Goal: Task Accomplishment & Management: Manage account settings

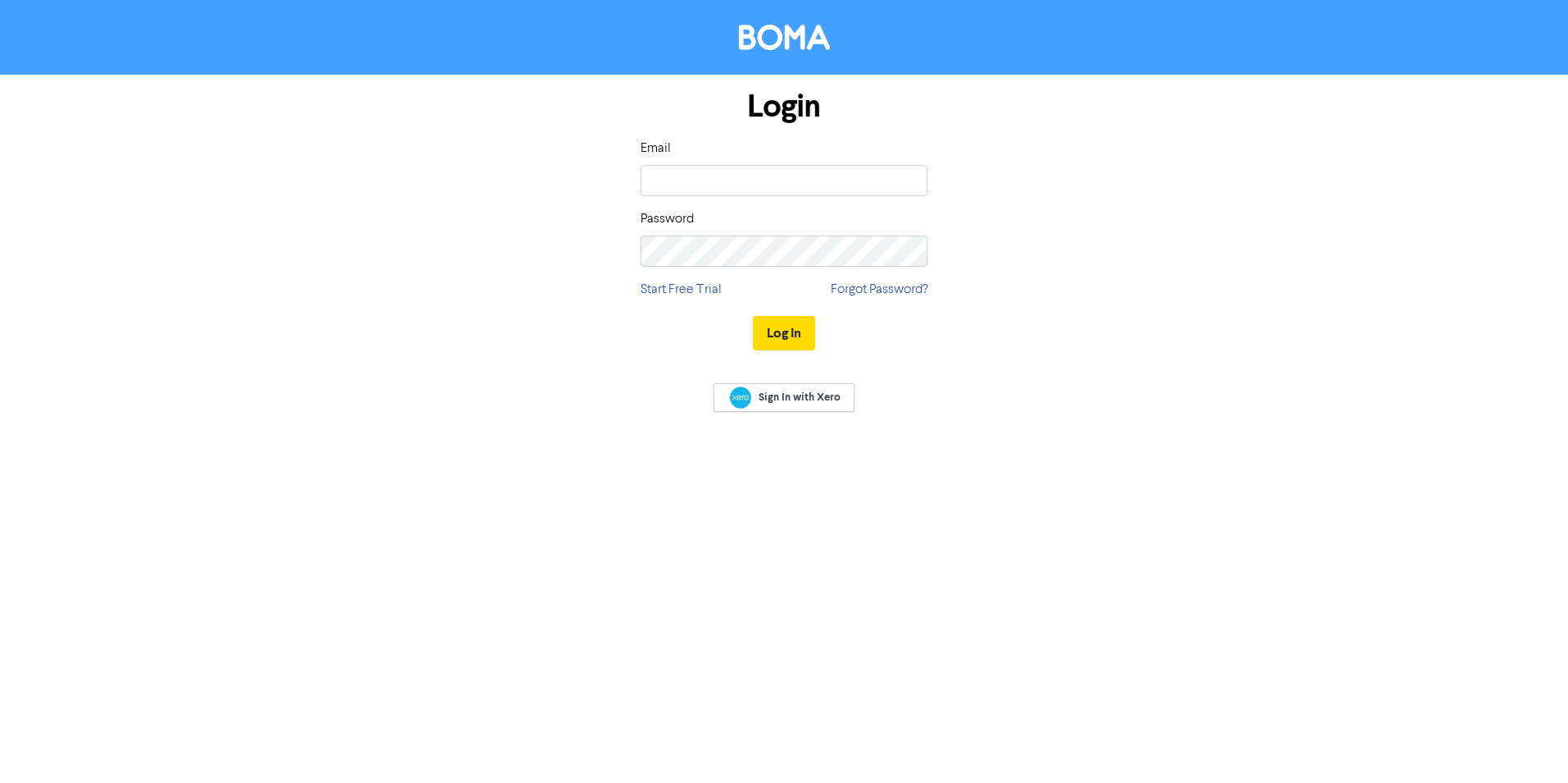
type input "[PERSON_NAME][EMAIL_ADDRESS][DOMAIN_NAME]"
click at [787, 337] on button "Log In" at bounding box center [784, 333] width 62 height 34
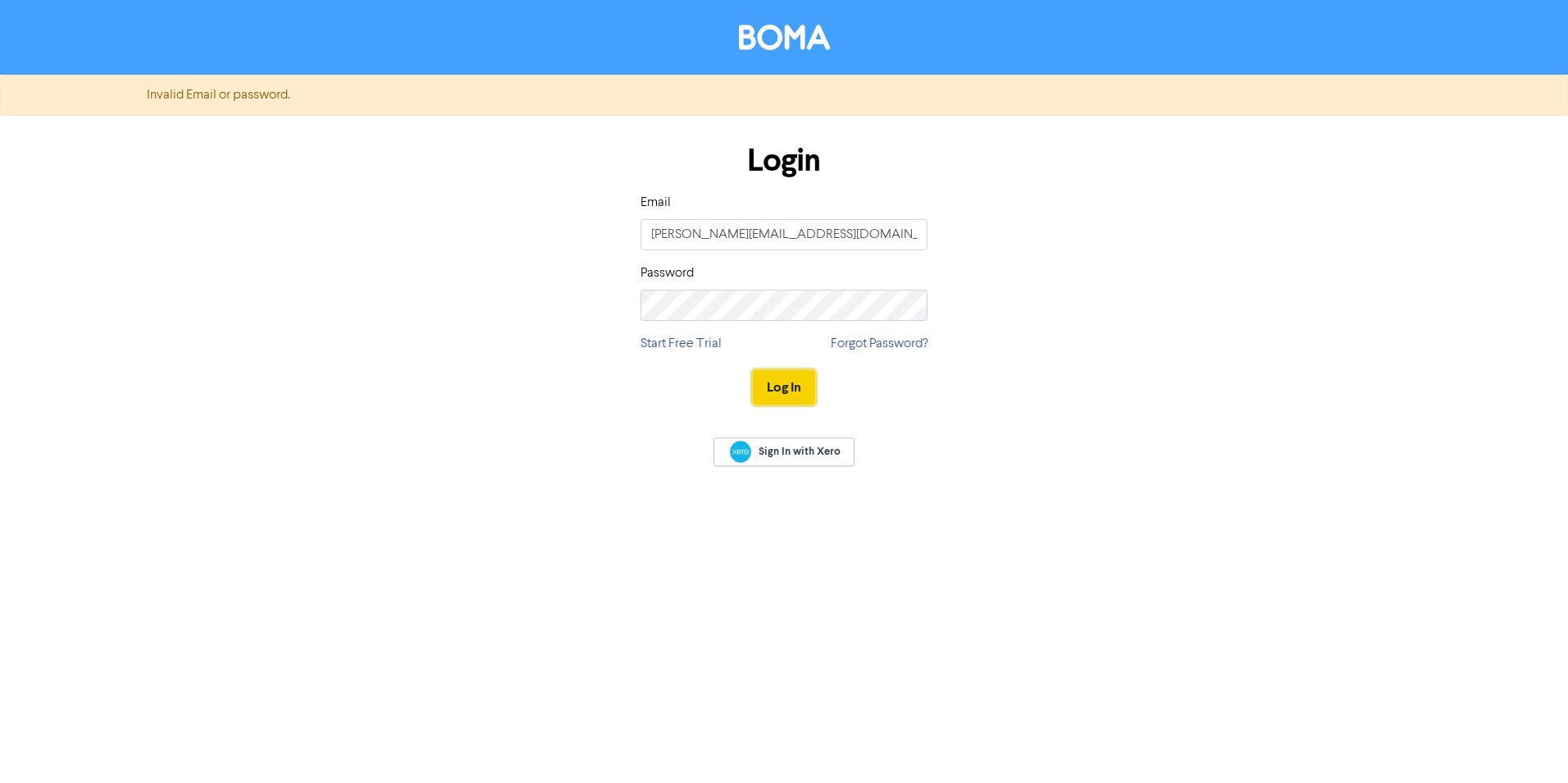
click at [774, 394] on button "Log In" at bounding box center [784, 387] width 62 height 34
click at [436, 296] on div "Login Email [PERSON_NAME][EMAIL_ADDRESS][DOMAIN_NAME] Password Start Free Trial…" at bounding box center [784, 275] width 935 height 292
click at [774, 384] on button "Log In" at bounding box center [784, 387] width 62 height 34
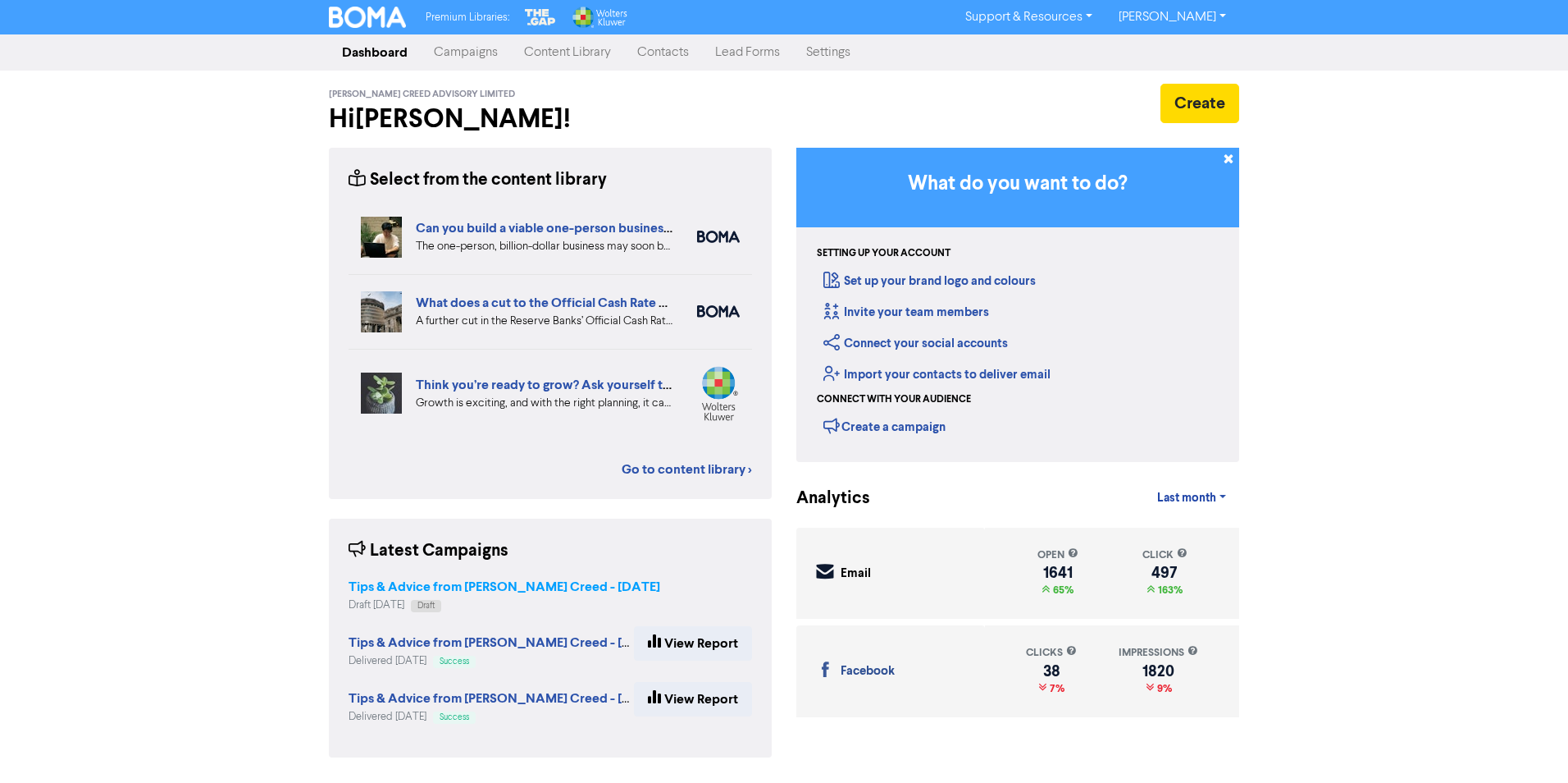
click at [455, 585] on strong "Tips & Advice from [PERSON_NAME] Creed - [DATE]" at bounding box center [504, 586] width 312 height 16
select select "CONTACT_US"
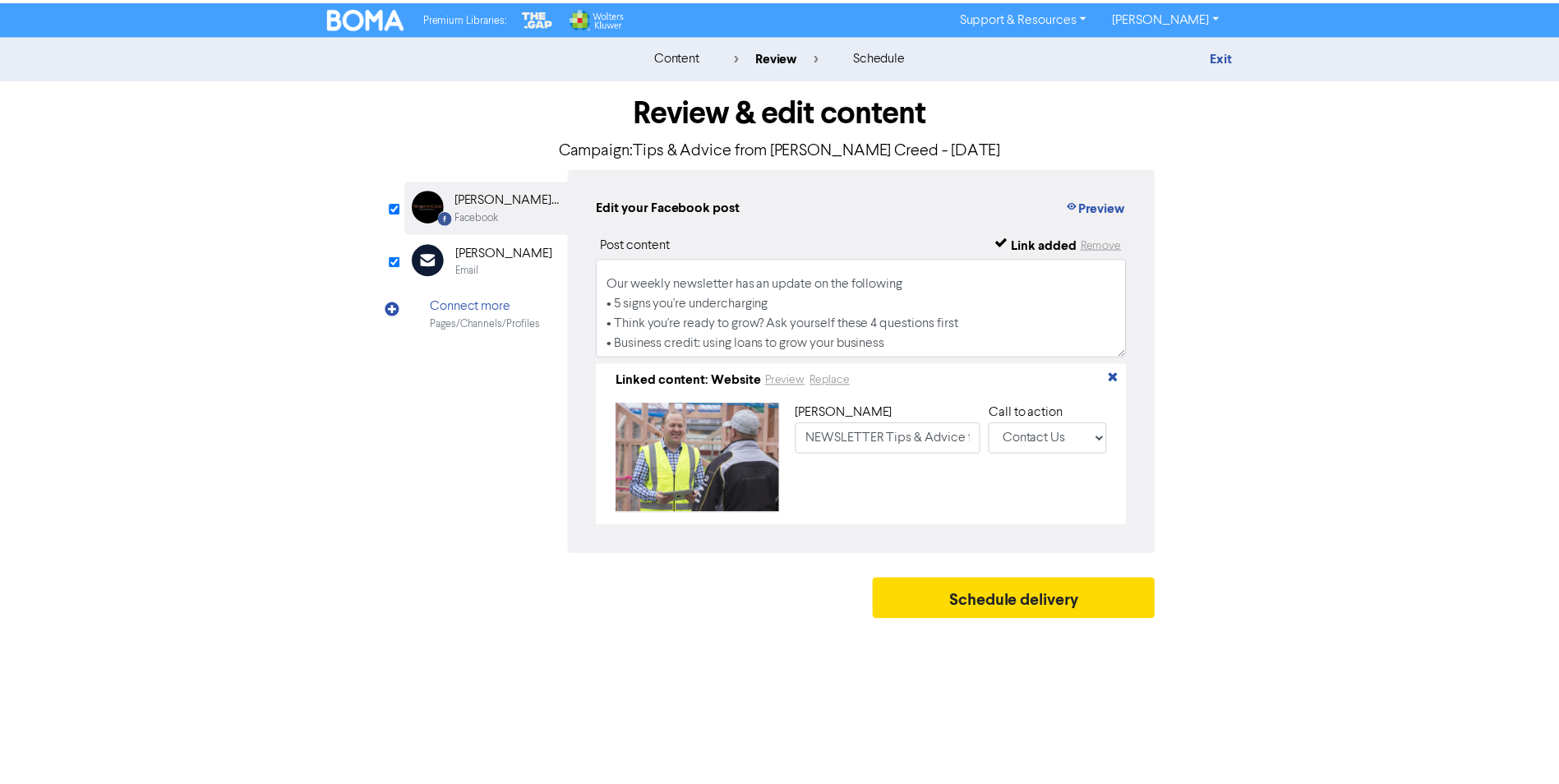
scroll to position [248, 0]
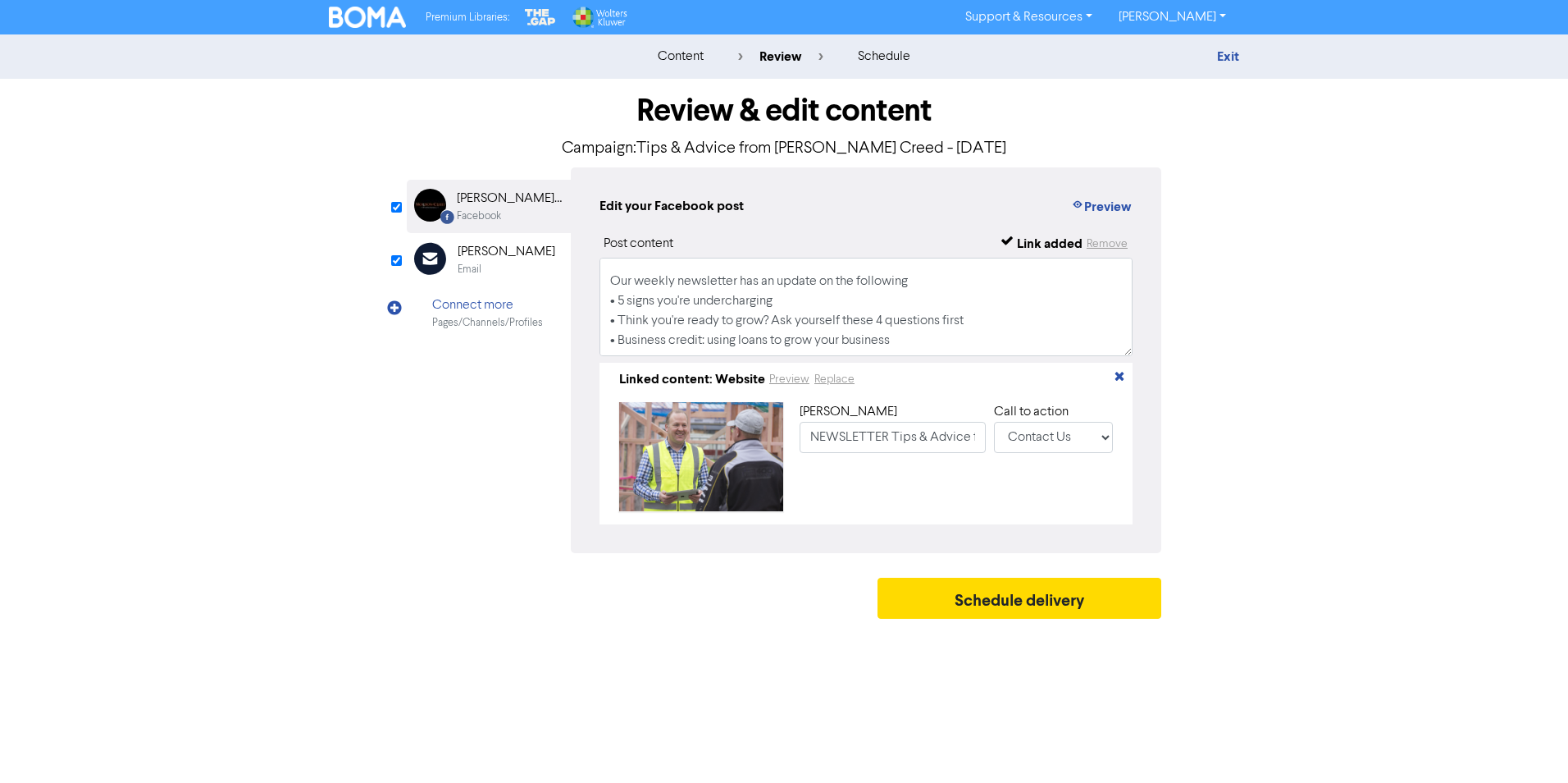
click at [483, 257] on div "[PERSON_NAME]" at bounding box center [506, 252] width 97 height 20
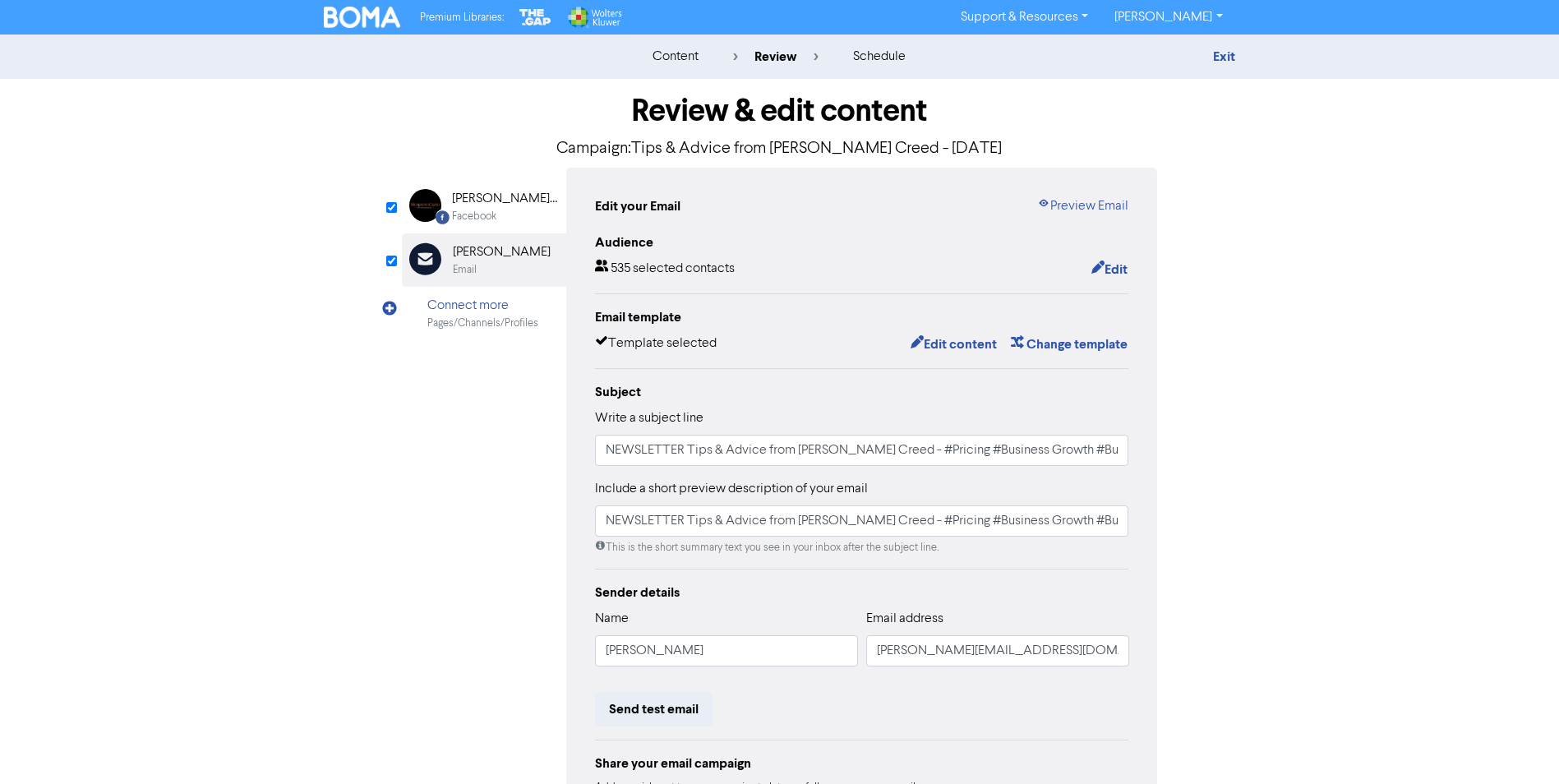
scroll to position [145, 0]
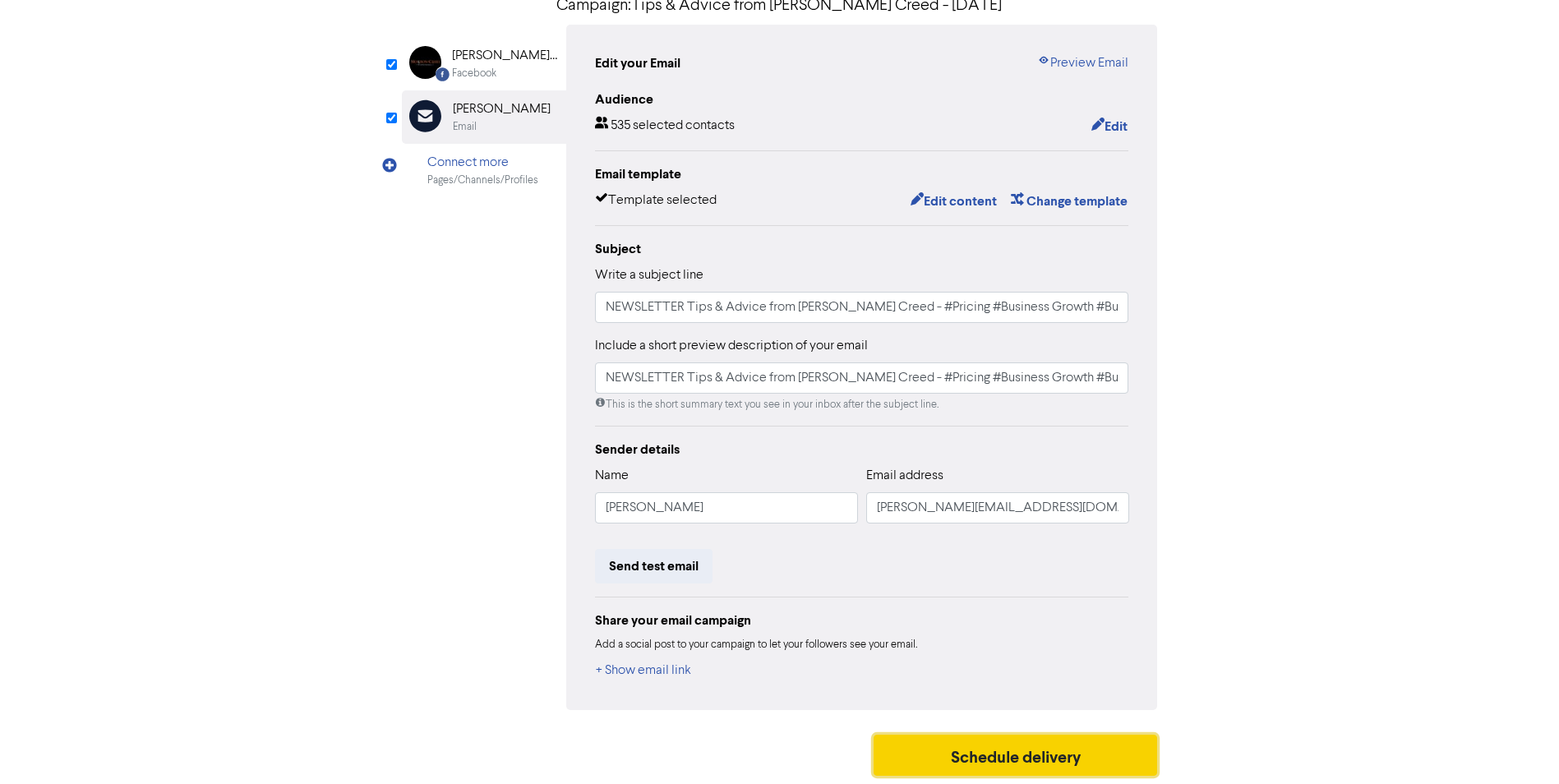
click at [1047, 748] on button "Schedule delivery" at bounding box center [1016, 754] width 285 height 41
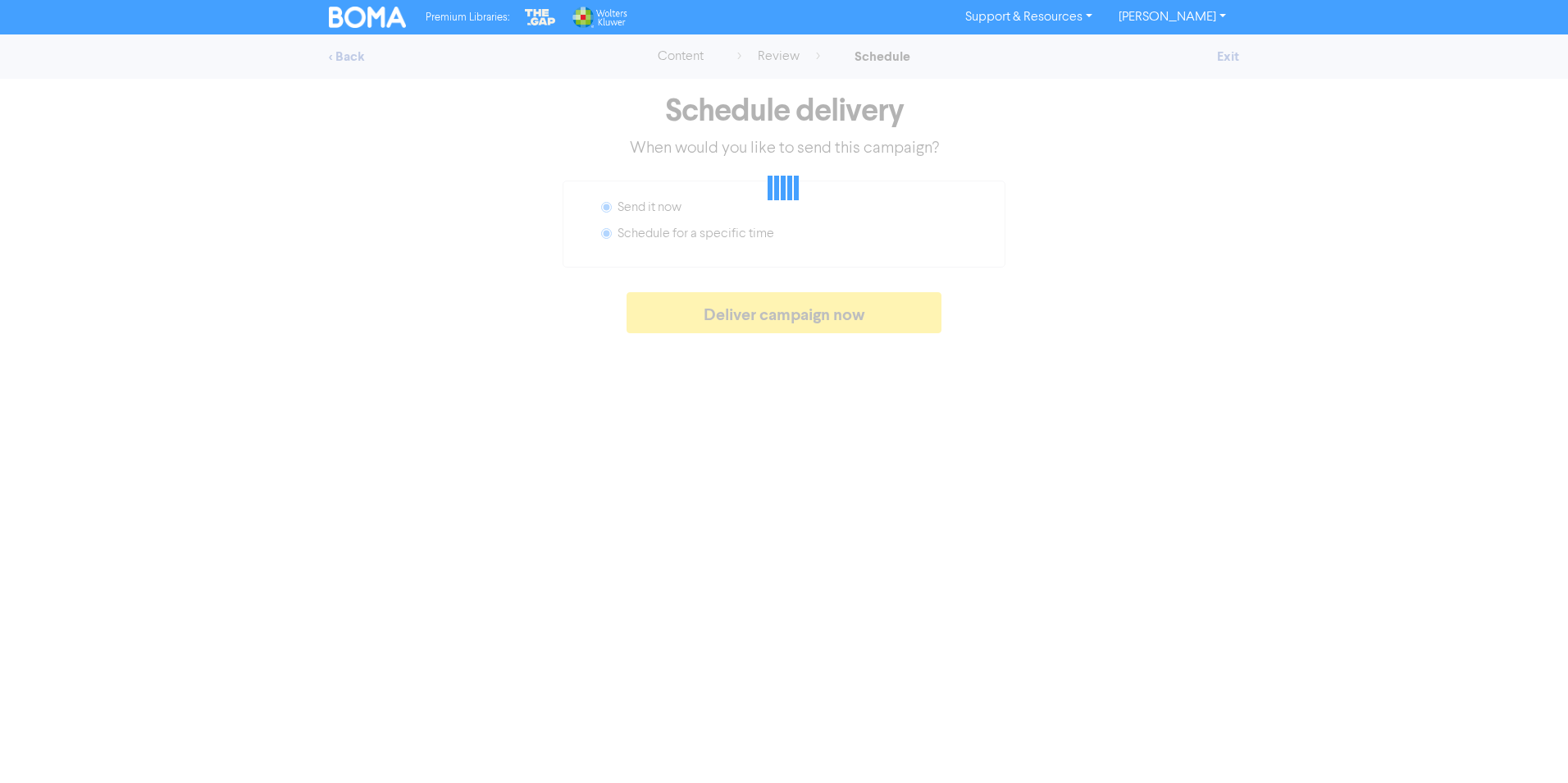
radio input "false"
radio input "true"
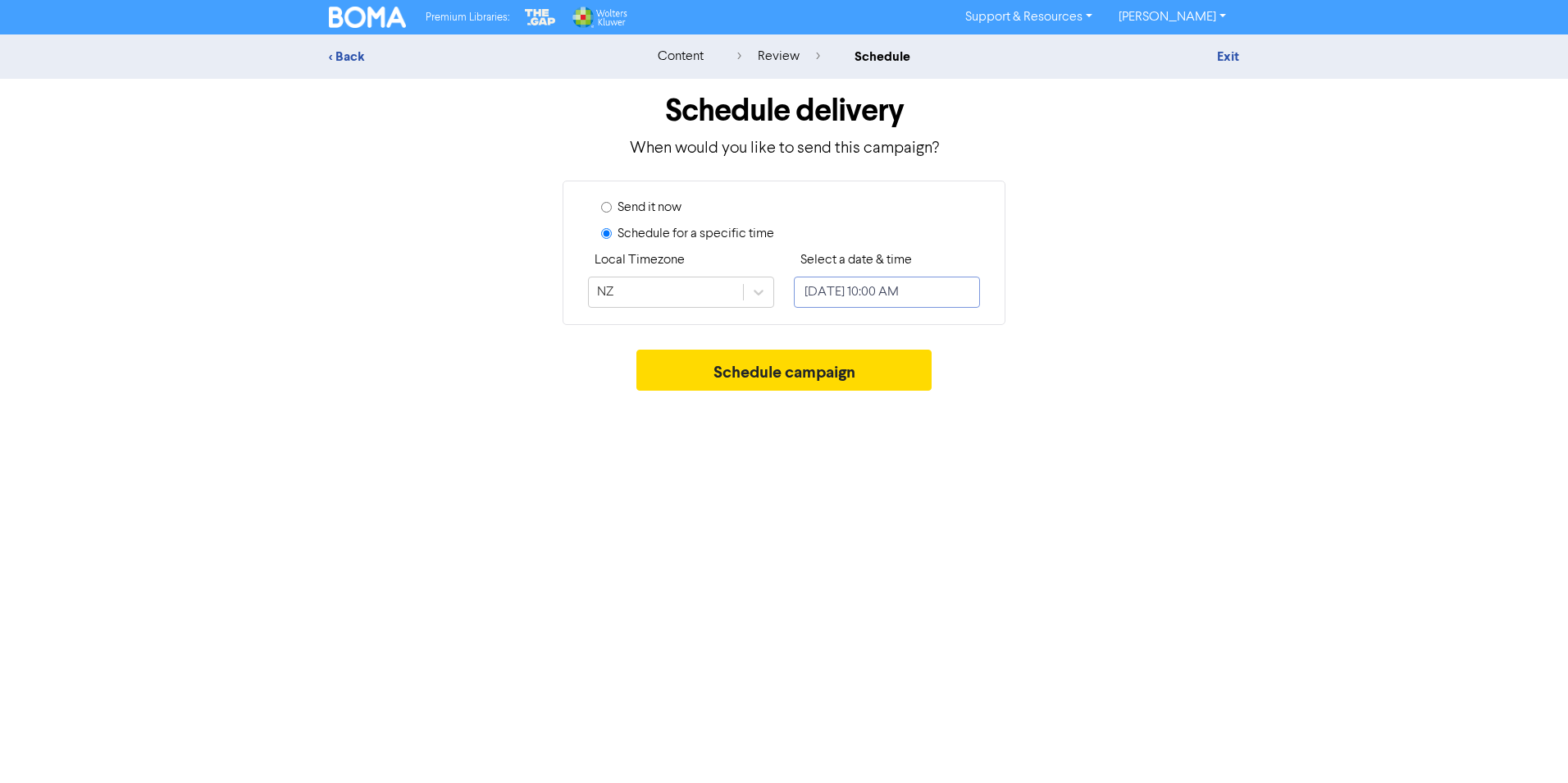
select select "7"
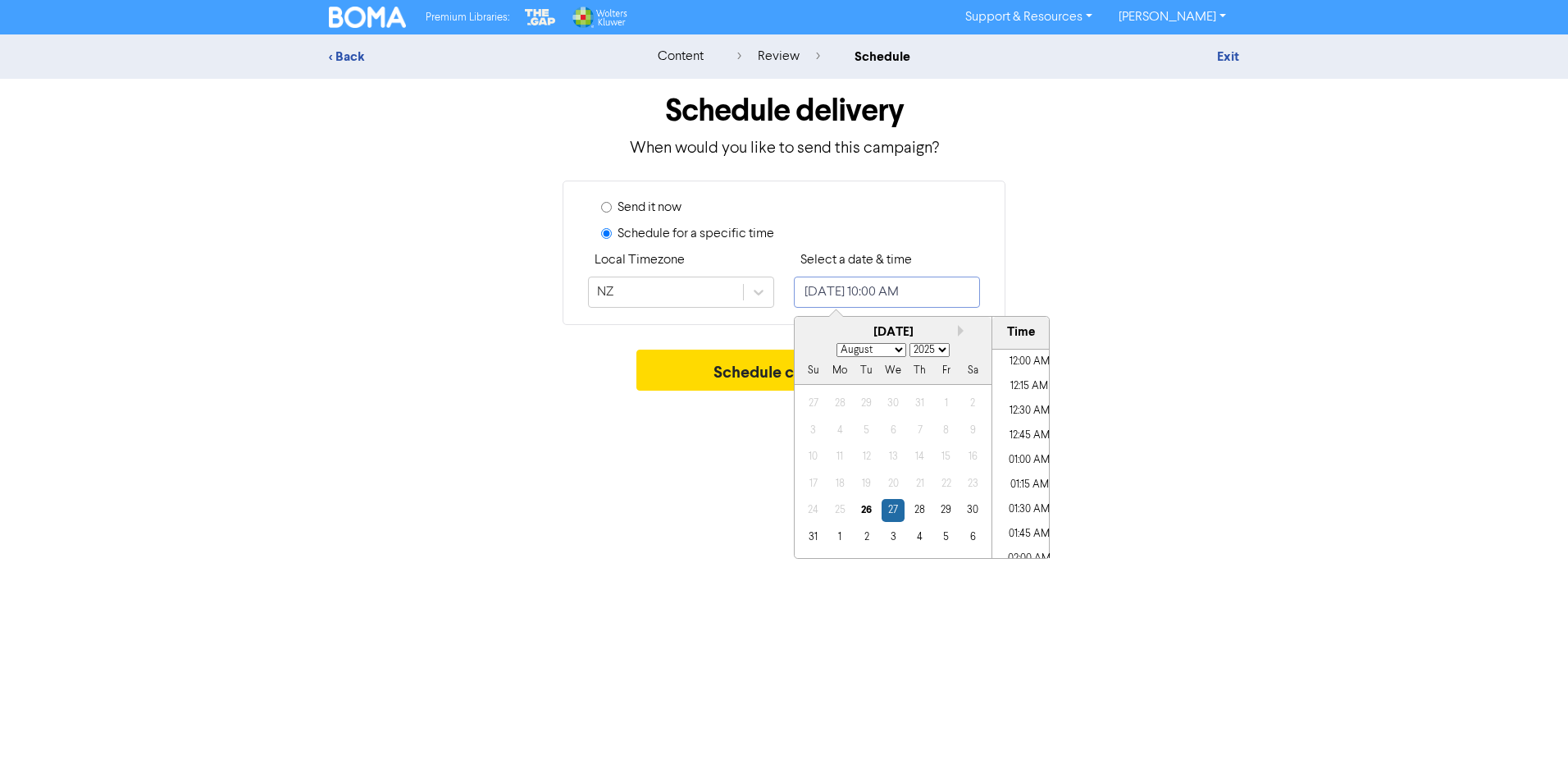
click at [843, 304] on input "[DATE] 10:00 AM" at bounding box center [886, 291] width 186 height 32
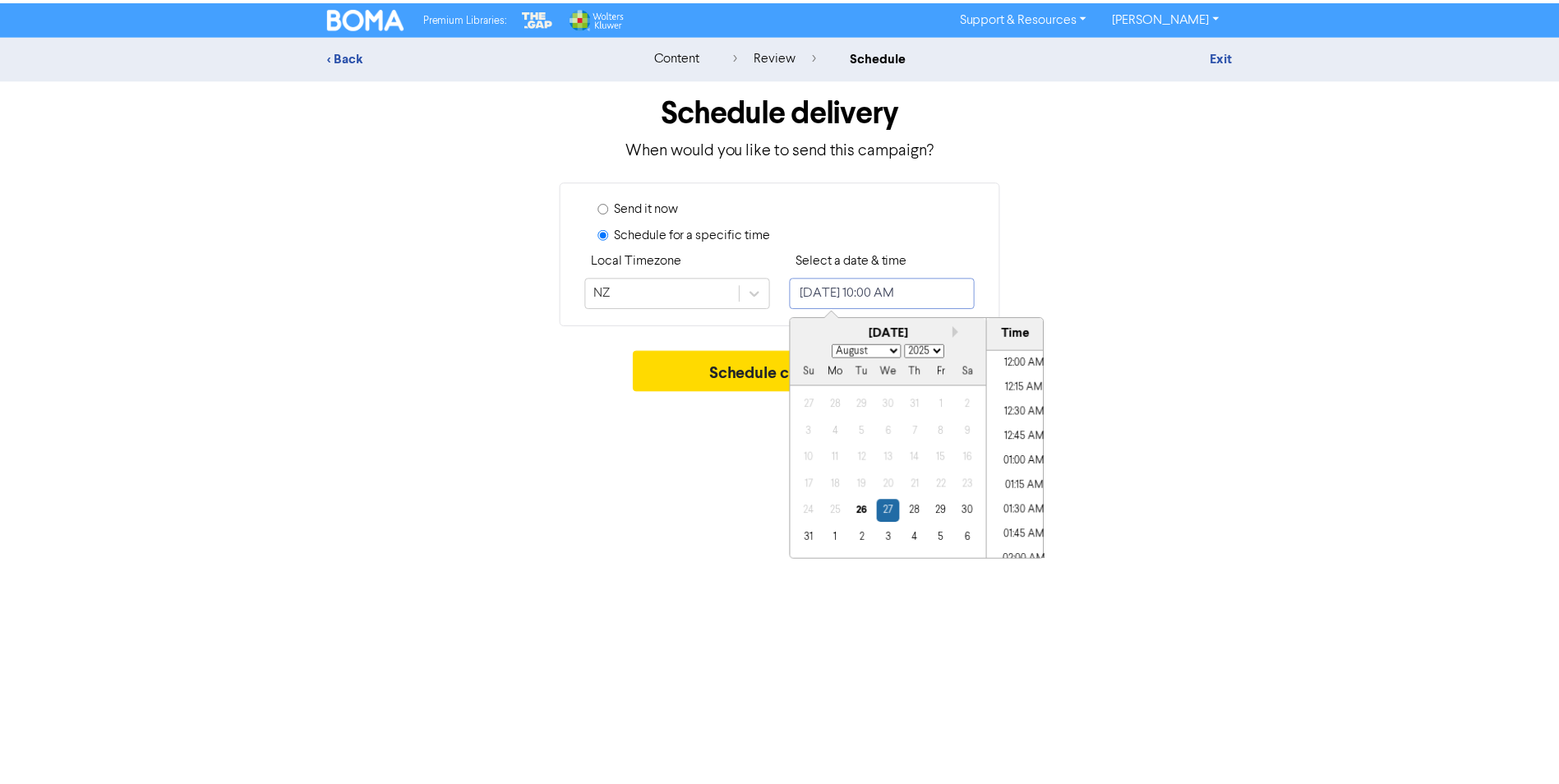
scroll to position [893, 0]
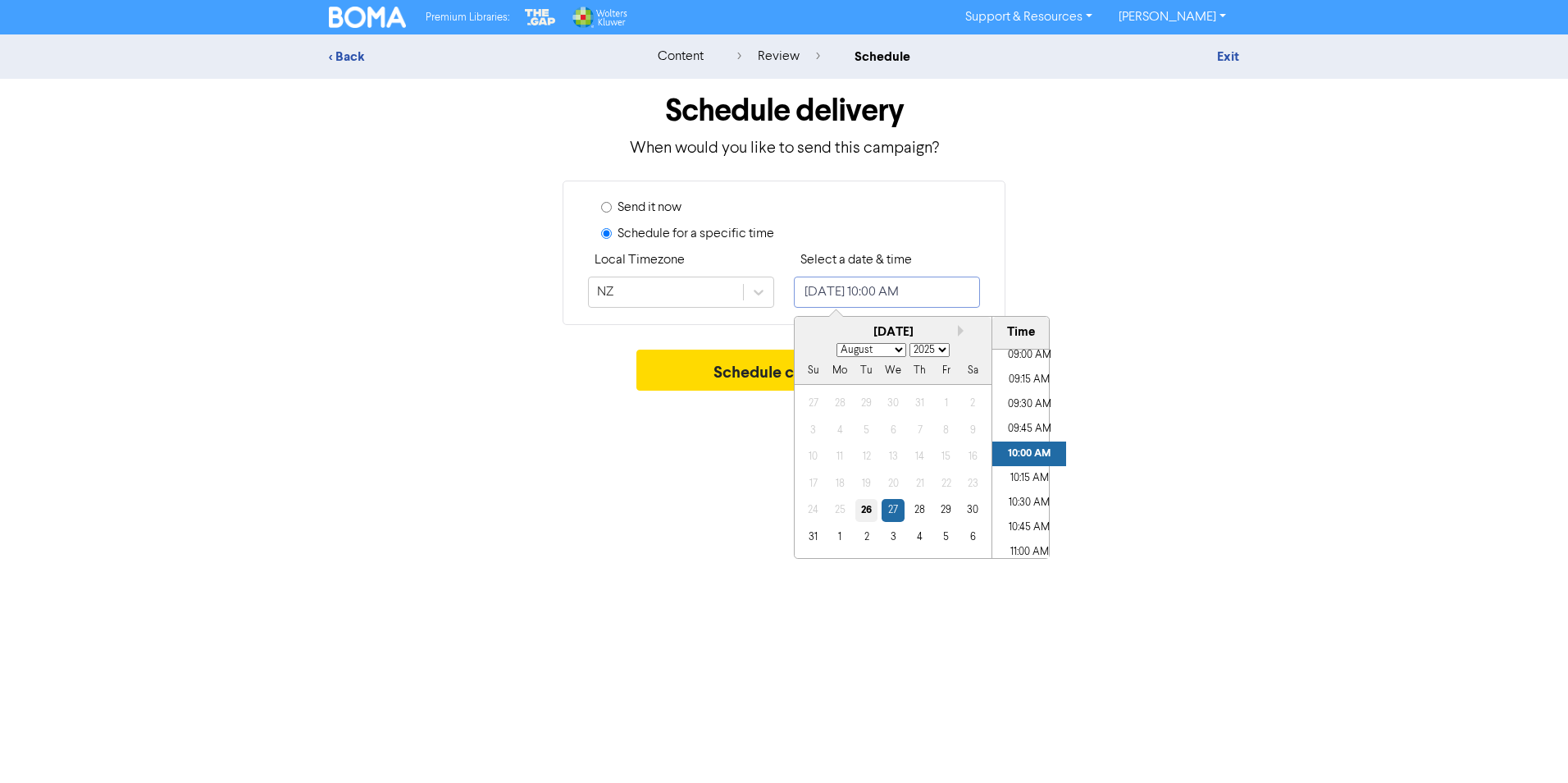
click at [866, 512] on div "26" at bounding box center [866, 510] width 23 height 23
type input "[DATE] 10:00 AM"
click at [1015, 442] on li "10:00 AM" at bounding box center [1029, 453] width 74 height 24
click at [690, 486] on div "Premium Libraries: Support & Resources Video Tutorials FAQ & Guides Marketing E…" at bounding box center [784, 392] width 1568 height 783
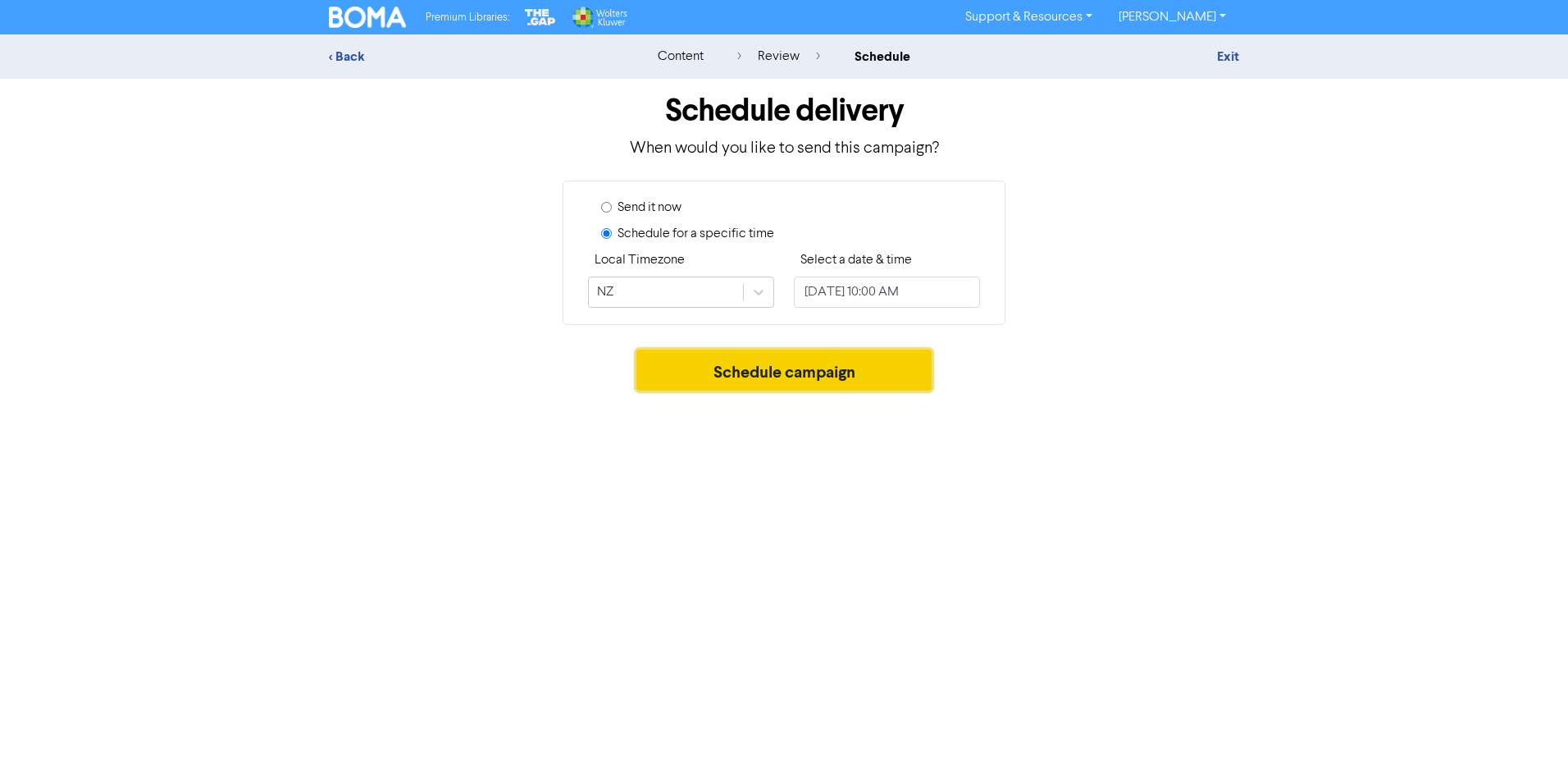
click at [791, 374] on button "Schedule campaign" at bounding box center [784, 369] width 296 height 41
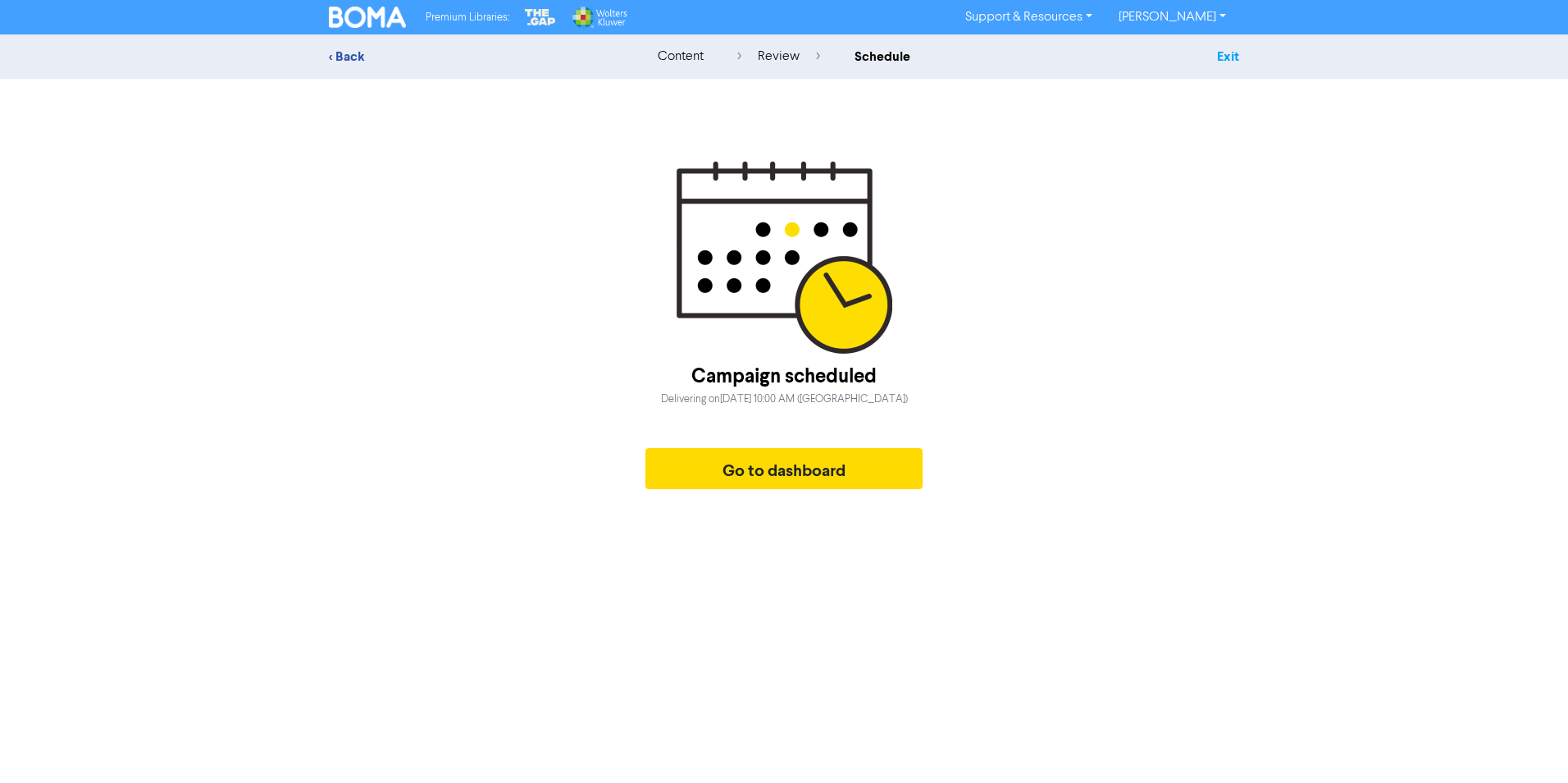
click at [1224, 62] on link "Exit" at bounding box center [1227, 57] width 23 height 16
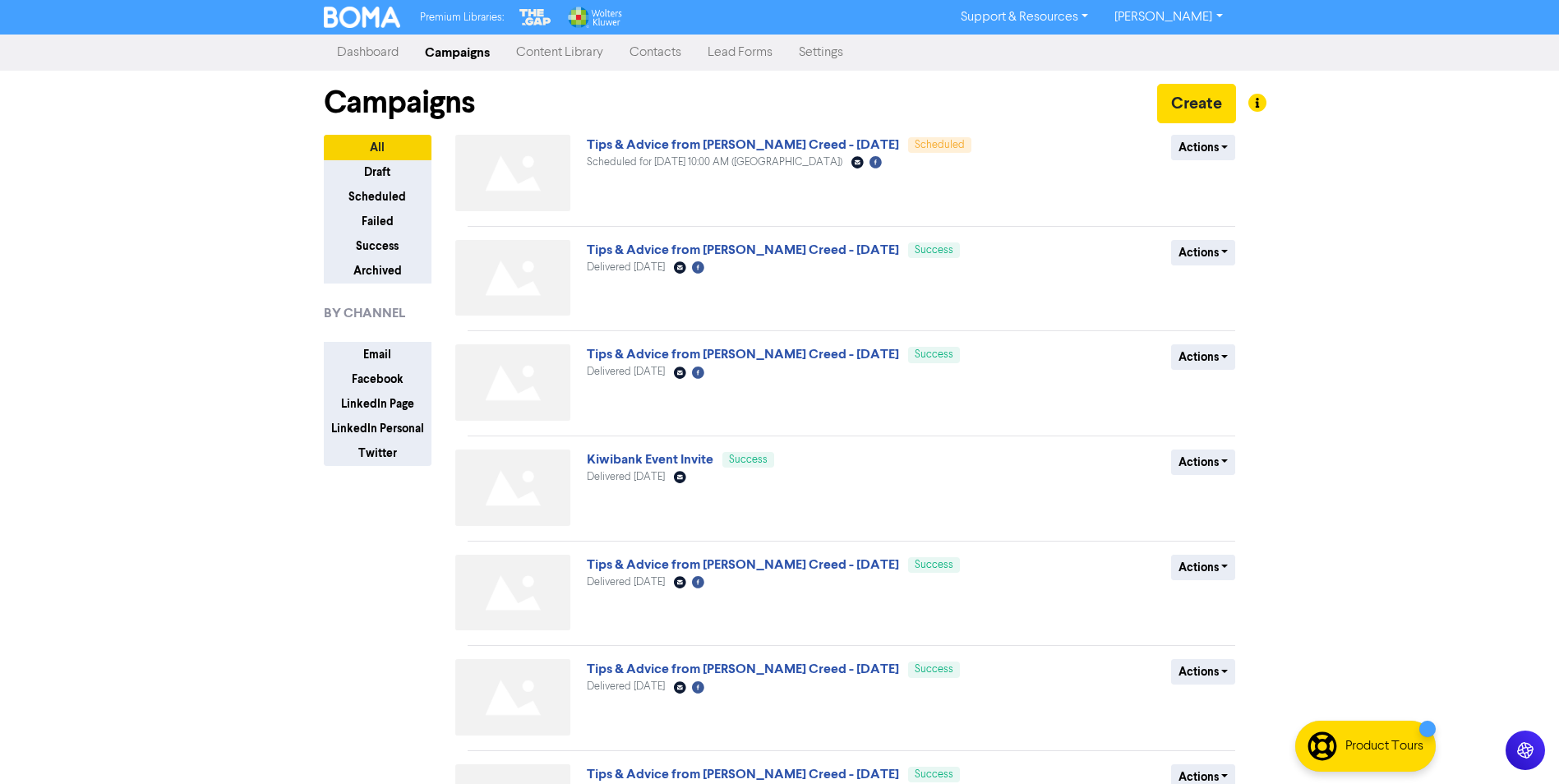
click at [134, 179] on div "Premium Libraries: Support & Resources Video Tutorials FAQ & Guides Marketing E…" at bounding box center [779, 392] width 1559 height 784
